Goal: Task Accomplishment & Management: Use online tool/utility

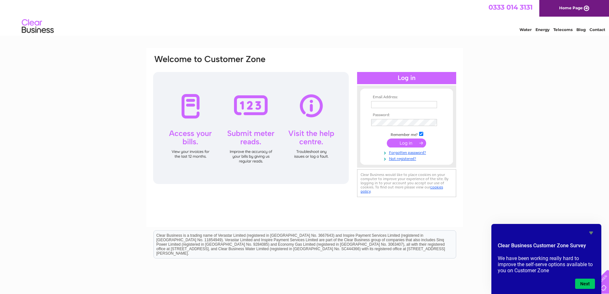
click at [403, 103] on input "text" at bounding box center [404, 104] width 66 height 7
type input "fc@hiexpressdundee.co.uk"
click at [387, 139] on input "submit" at bounding box center [406, 143] width 39 height 9
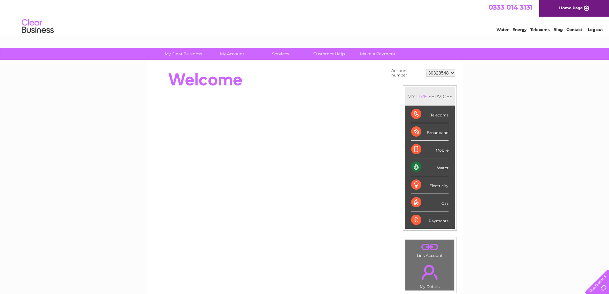
click at [441, 168] on div "Water" at bounding box center [429, 167] width 37 height 18
click at [417, 166] on div "Water" at bounding box center [429, 167] width 37 height 18
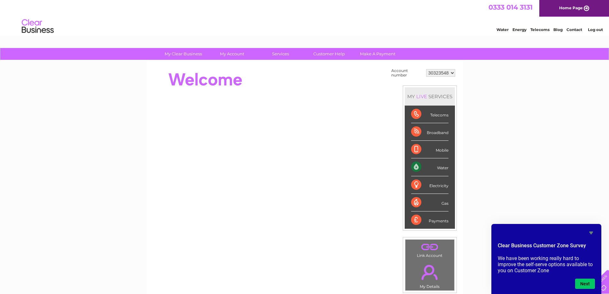
click at [590, 233] on icon "Hide survey" at bounding box center [591, 232] width 4 height 3
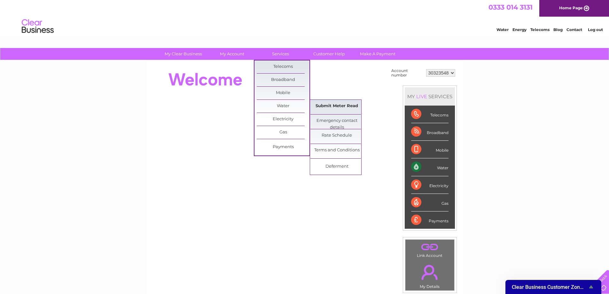
click at [330, 106] on link "Submit Meter Read" at bounding box center [336, 106] width 53 height 13
click at [339, 123] on link "Emergency contact details" at bounding box center [336, 120] width 53 height 13
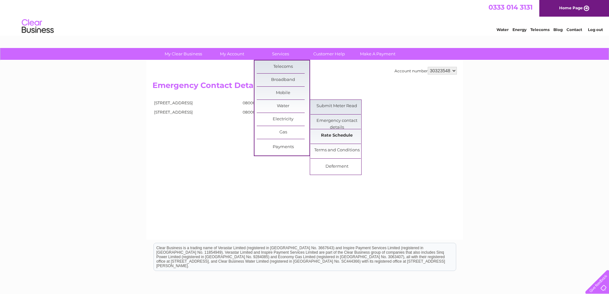
click at [340, 136] on link "Rate Schedule" at bounding box center [336, 135] width 53 height 13
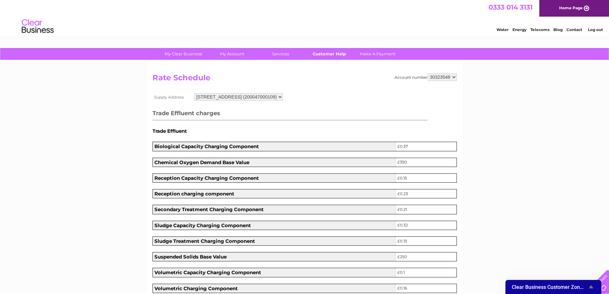
click at [327, 52] on link "Customer Help" at bounding box center [329, 54] width 53 height 12
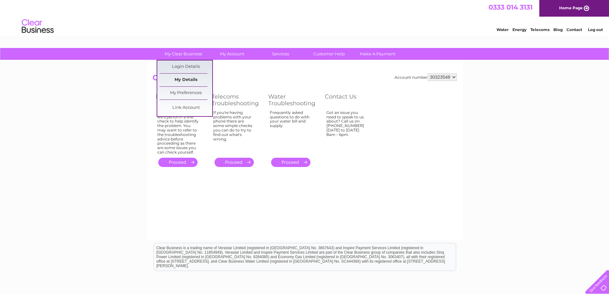
click at [192, 78] on link "My Details" at bounding box center [186, 80] width 53 height 13
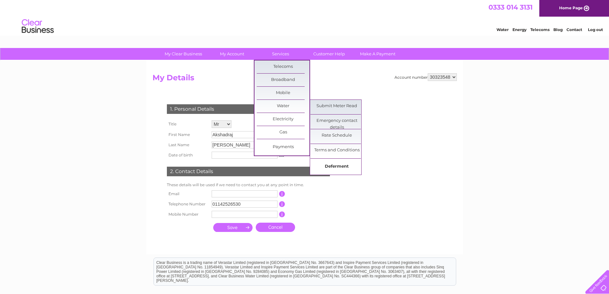
click at [327, 165] on link "Deferment" at bounding box center [336, 166] width 53 height 13
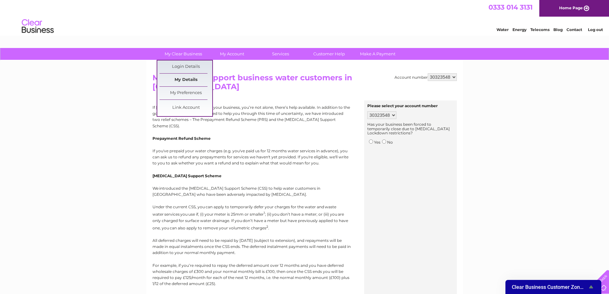
click at [187, 82] on link "My Details" at bounding box center [186, 80] width 53 height 13
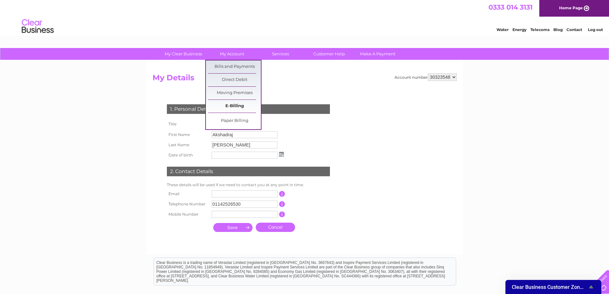
click at [235, 106] on link "E-Billing" at bounding box center [234, 106] width 53 height 13
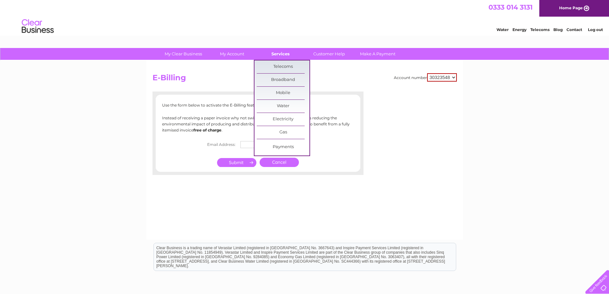
click at [277, 58] on link "Services" at bounding box center [280, 54] width 53 height 12
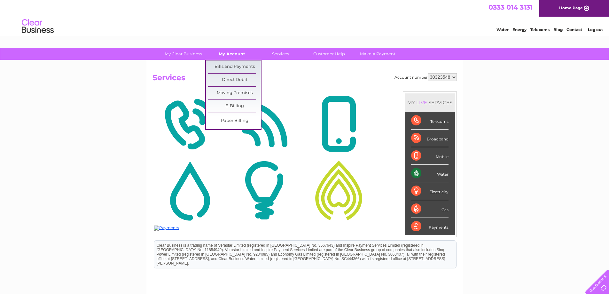
click at [229, 53] on link "My Account" at bounding box center [232, 54] width 53 height 12
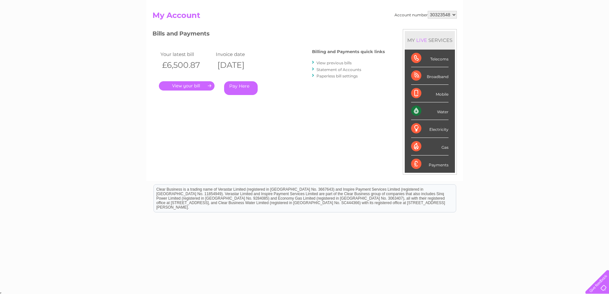
scroll to position [64, 0]
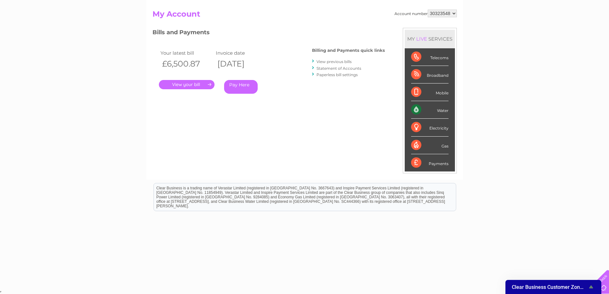
click at [391, 50] on div "Account number 30323548 My Account MY LIVE SERVICES Telecoms Broadband Mobile W…" at bounding box center [304, 92] width 304 height 164
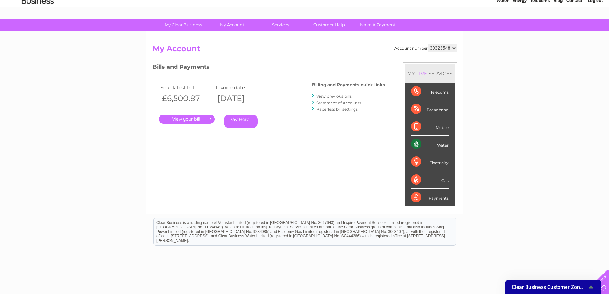
scroll to position [0, 0]
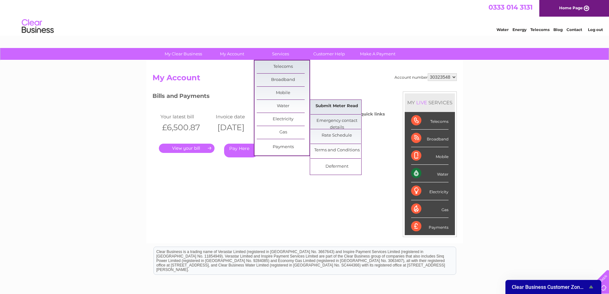
click at [325, 108] on link "Submit Meter Read" at bounding box center [336, 106] width 53 height 13
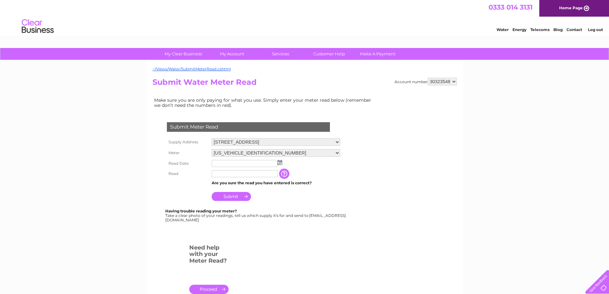
click at [280, 162] on img at bounding box center [279, 162] width 5 height 5
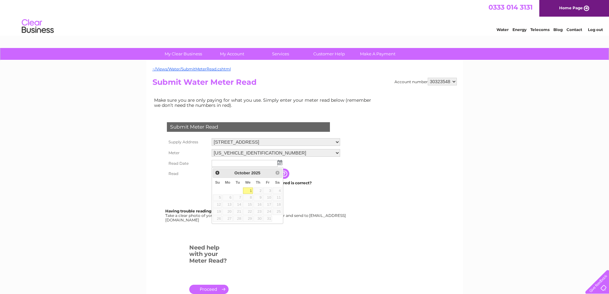
click at [247, 192] on link "1" at bounding box center [248, 190] width 10 height 6
type input "2025/10/01"
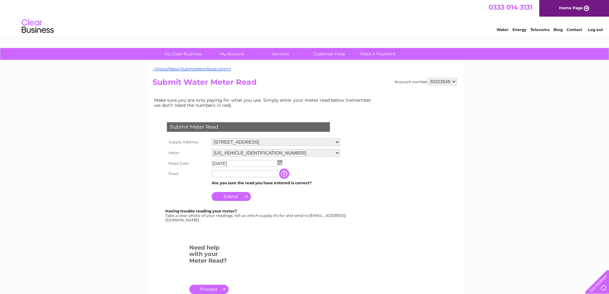
click at [215, 175] on input "text" at bounding box center [245, 173] width 66 height 7
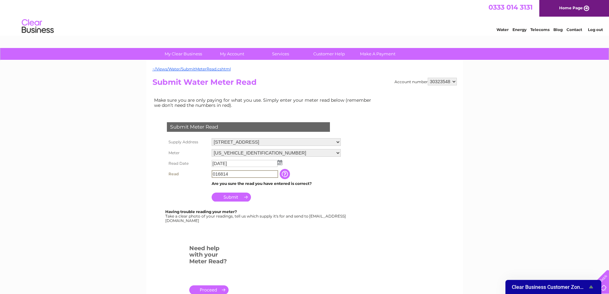
type input "016814"
click at [224, 198] on input "Submit" at bounding box center [231, 196] width 39 height 9
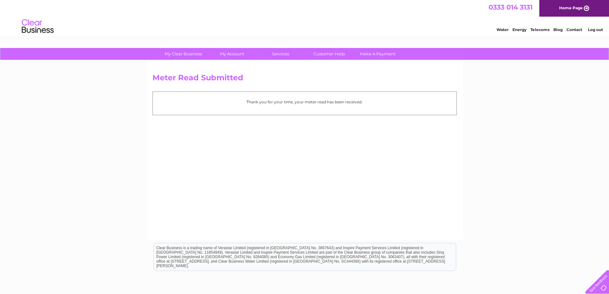
click at [598, 28] on link "Log out" at bounding box center [595, 29] width 15 height 5
